Goal: Communication & Community: Answer question/provide support

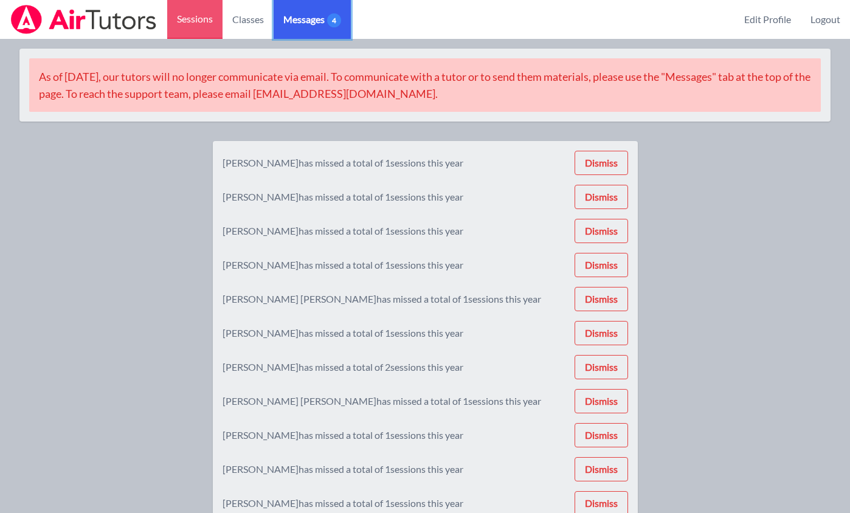
click at [312, 23] on span "Messages 4" at bounding box center [312, 19] width 58 height 15
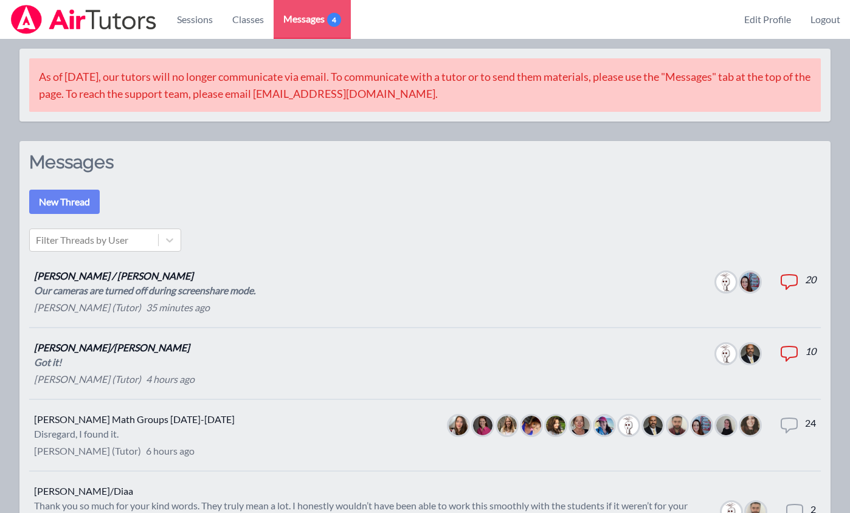
click at [207, 294] on div "Our cameras are turned off during screenshare mode." at bounding box center [144, 290] width 221 height 15
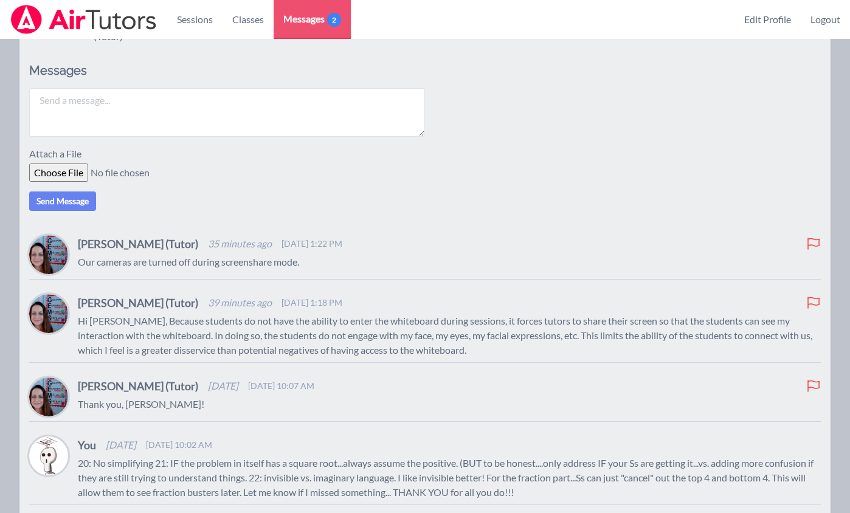
scroll to position [251, 0]
click at [307, 105] on textarea at bounding box center [227, 114] width 396 height 49
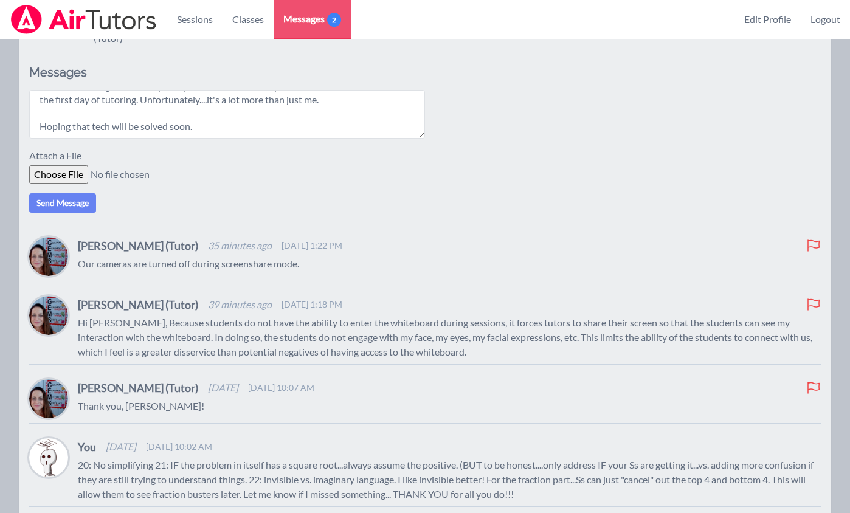
scroll to position [63, 0]
type textarea "HI, I am still working on the computer part. If it were 100% up to me. I'd have…"
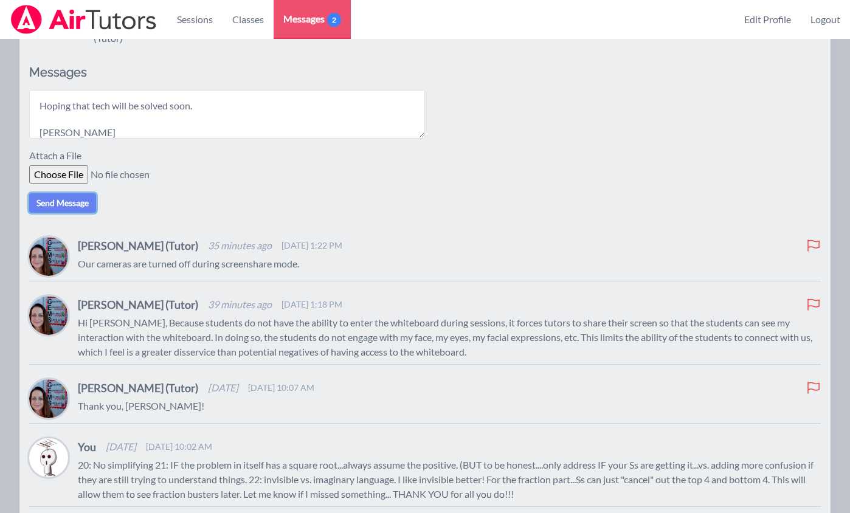
click at [63, 204] on button "Send Message" at bounding box center [62, 202] width 67 height 19
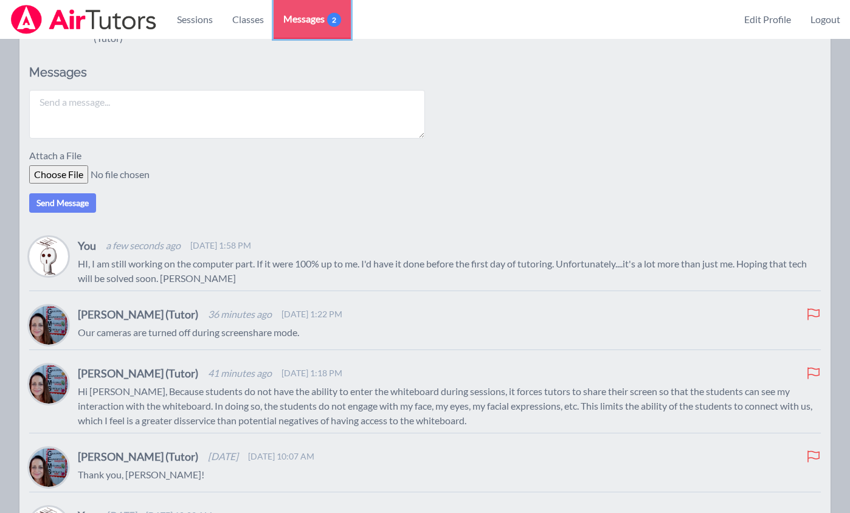
click at [310, 13] on span "Messages 2" at bounding box center [312, 19] width 58 height 15
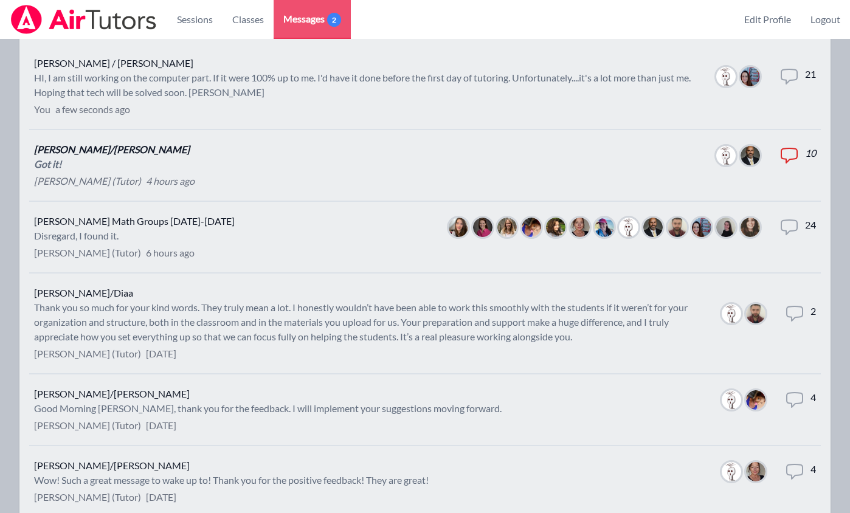
click at [244, 164] on li "[PERSON_NAME]/[PERSON_NAME] Got it! [PERSON_NAME] (Tutor) 4 hours ago Members T…" at bounding box center [425, 166] width 792 height 72
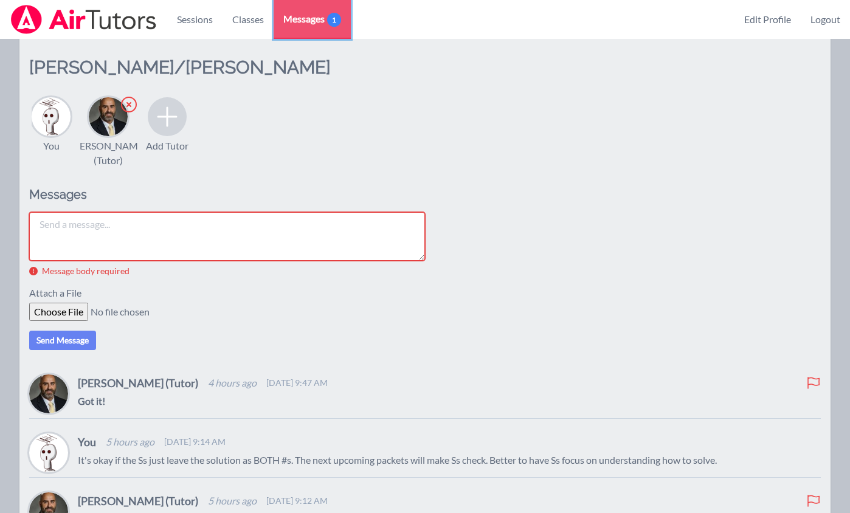
click at [308, 16] on span "Messages 1" at bounding box center [312, 19] width 58 height 15
